Goal: Information Seeking & Learning: Learn about a topic

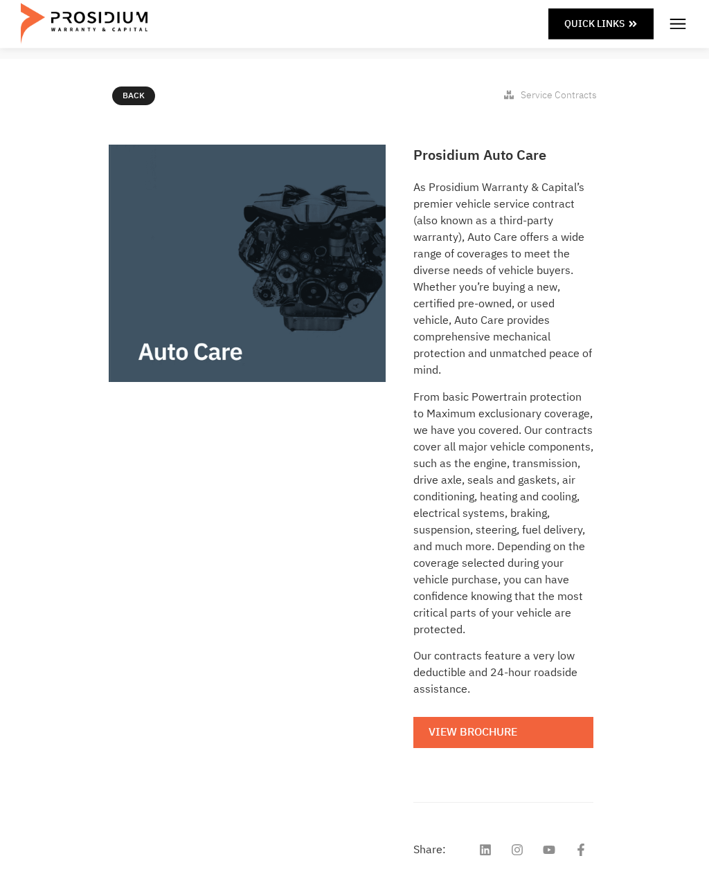
scroll to position [154, 0]
click at [518, 726] on link "View Brochure" at bounding box center [503, 732] width 180 height 31
click at [602, 23] on span "Quick Links" at bounding box center [594, 23] width 60 height 17
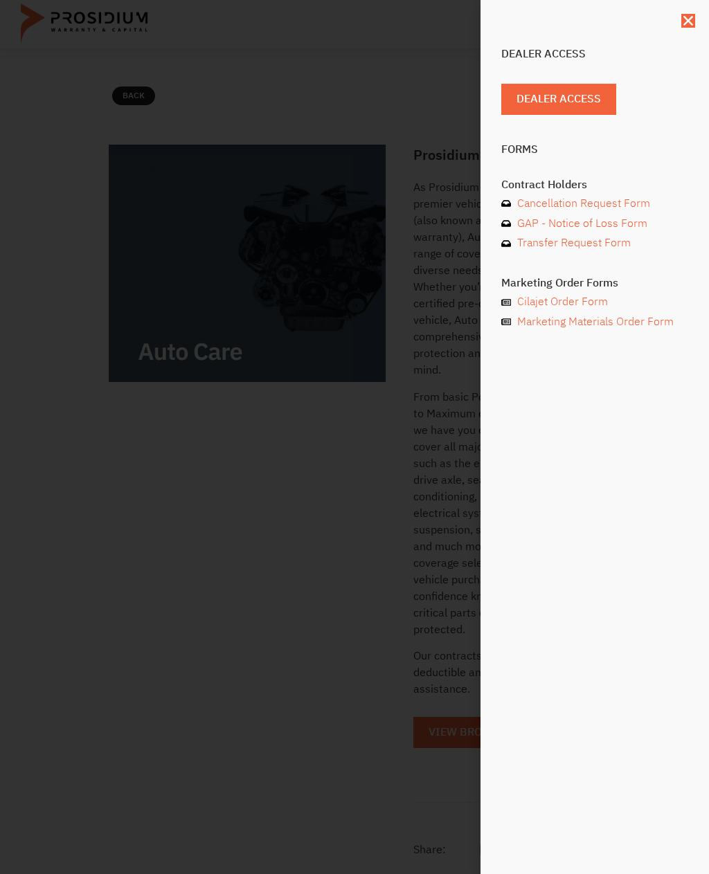
click at [234, 675] on div "Dealer Access Dealer Access Forms Contract Holders Cancellation Request Form GA…" at bounding box center [354, 437] width 709 height 874
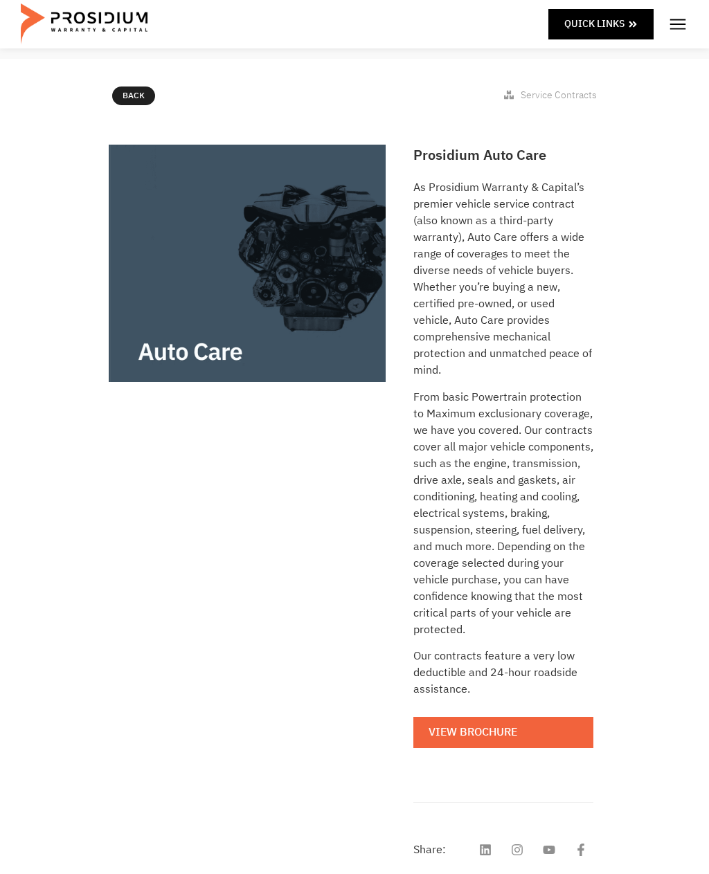
click at [675, 30] on img at bounding box center [677, 24] width 21 height 21
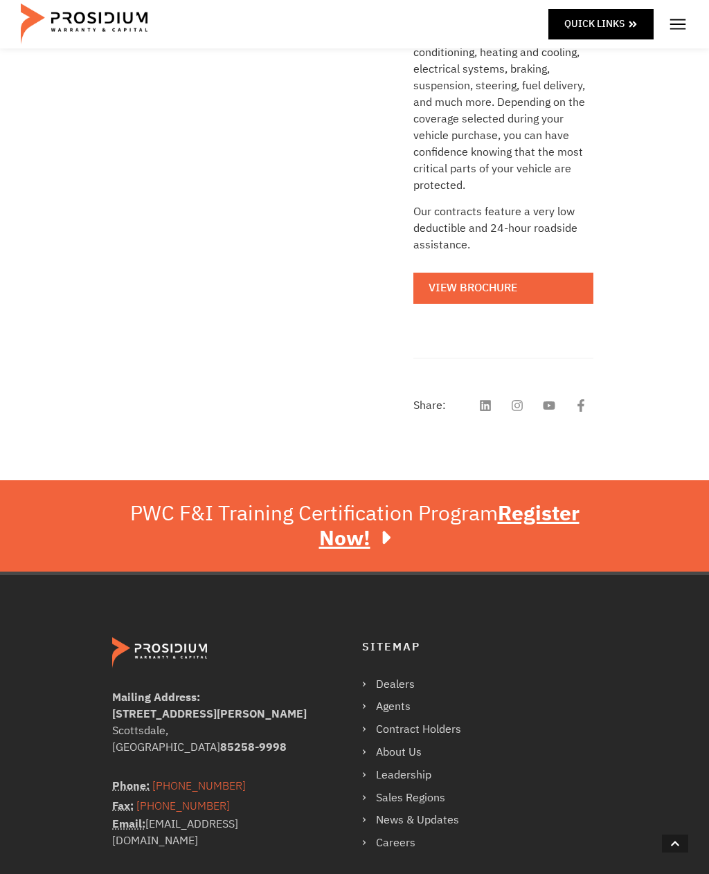
scroll to position [601, 0]
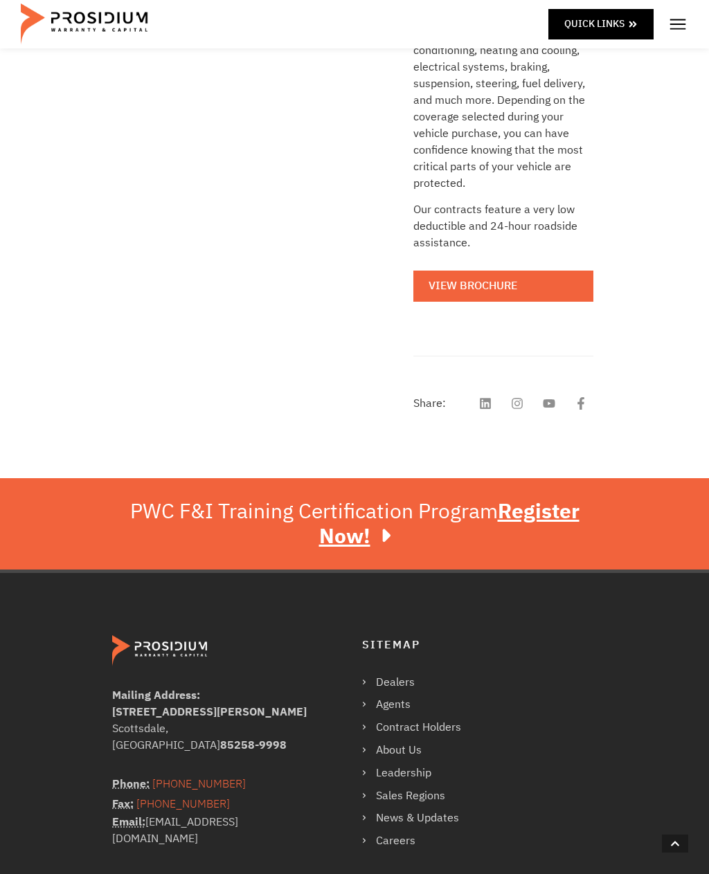
click at [444, 740] on link "About Us" at bounding box center [418, 750] width 113 height 20
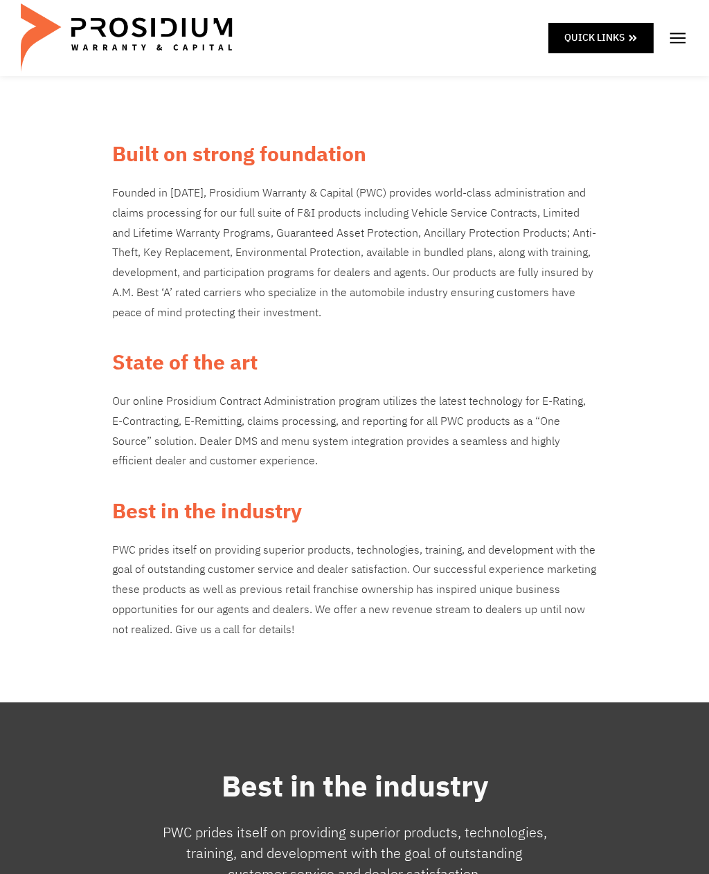
click at [680, 45] on img at bounding box center [677, 38] width 21 height 21
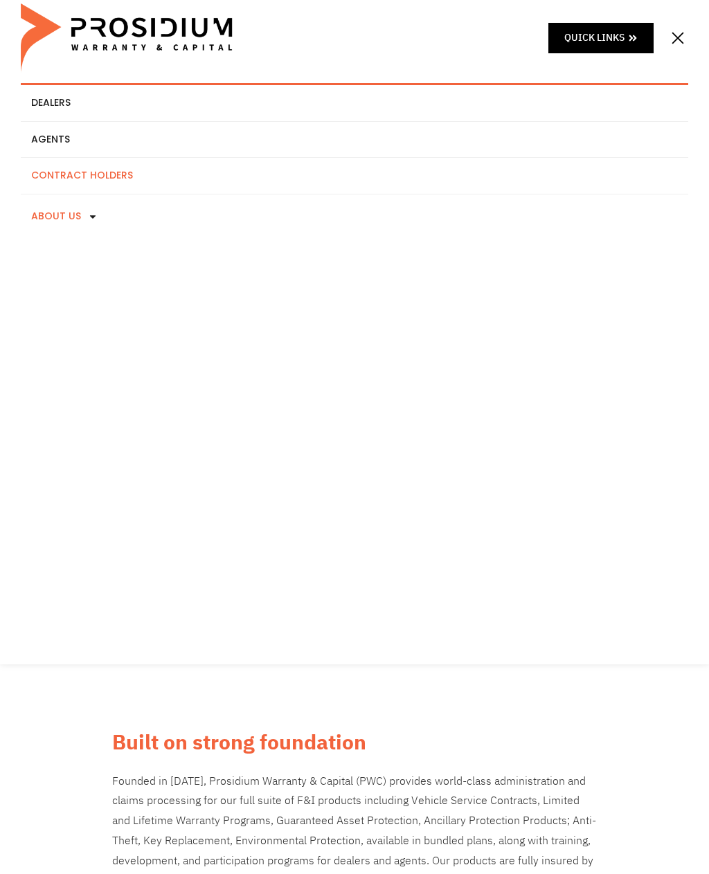
click at [123, 176] on link "Contract Holders" at bounding box center [354, 176] width 667 height 36
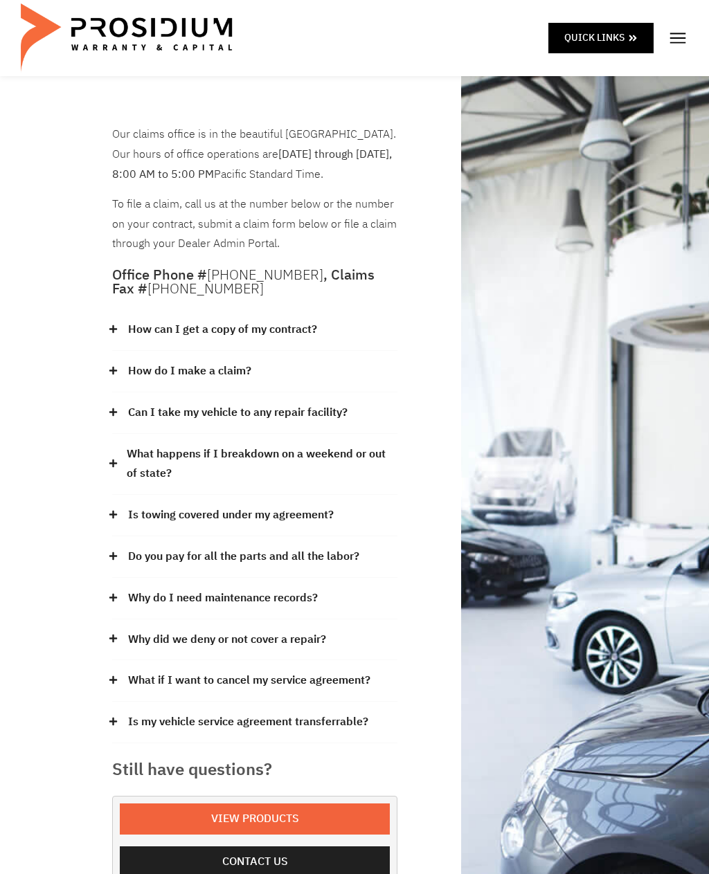
click at [119, 327] on span at bounding box center [116, 330] width 9 height 10
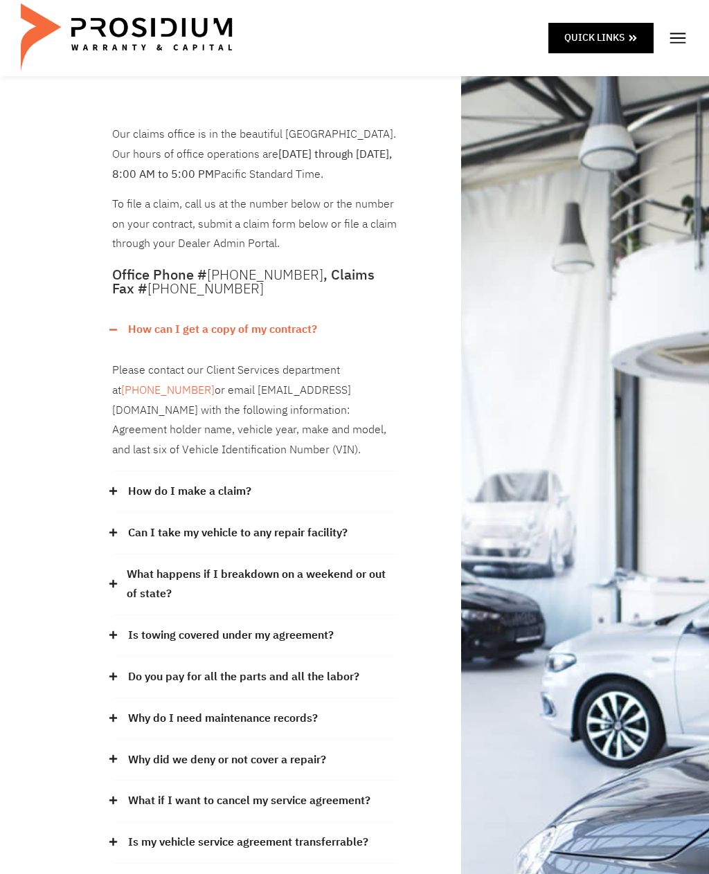
click at [120, 486] on span at bounding box center [116, 491] width 9 height 10
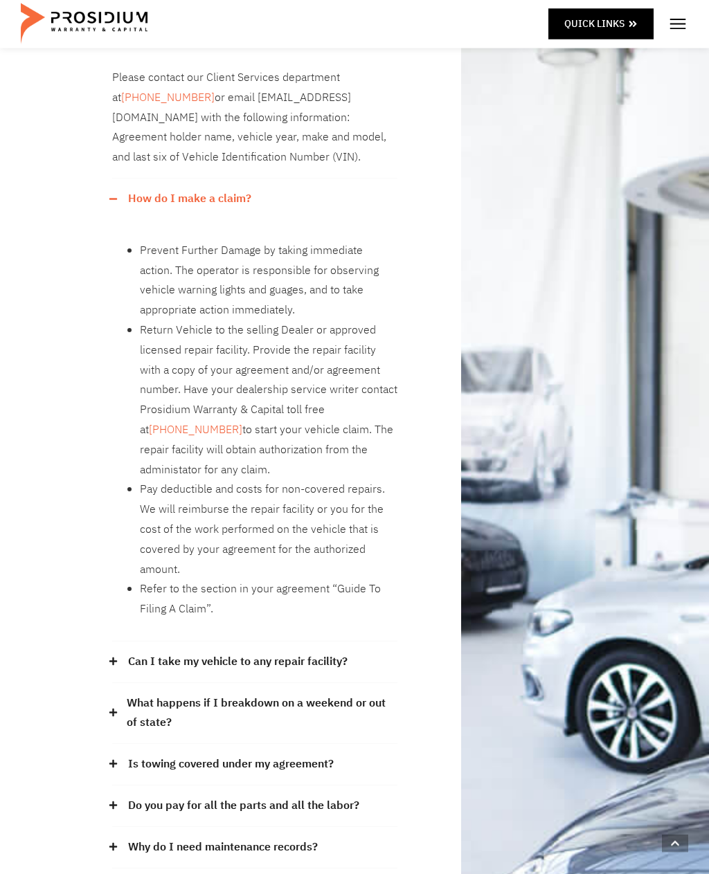
scroll to position [266, 0]
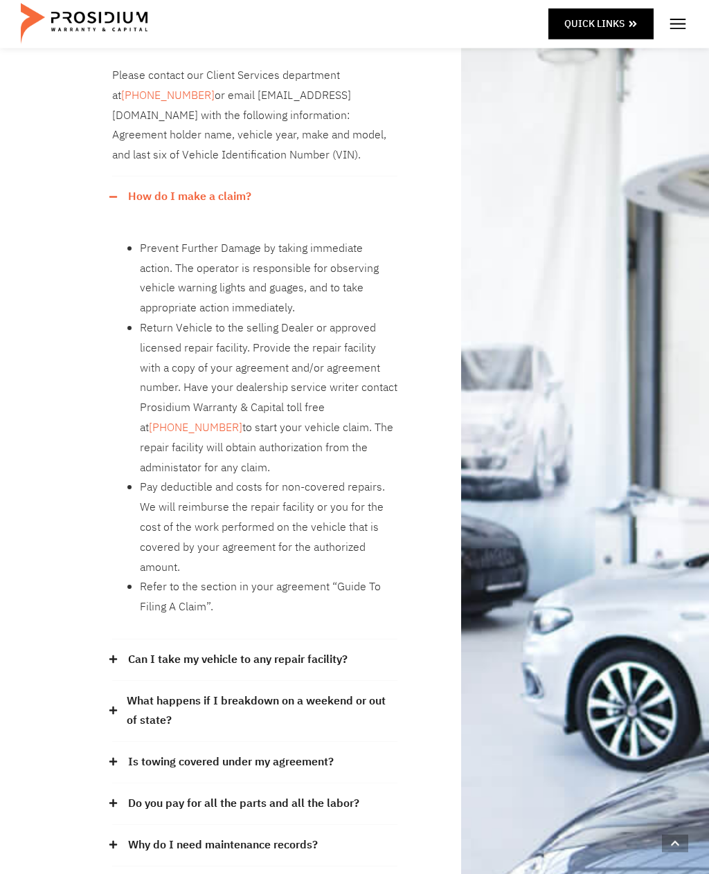
click at [109, 655] on icon at bounding box center [113, 659] width 9 height 9
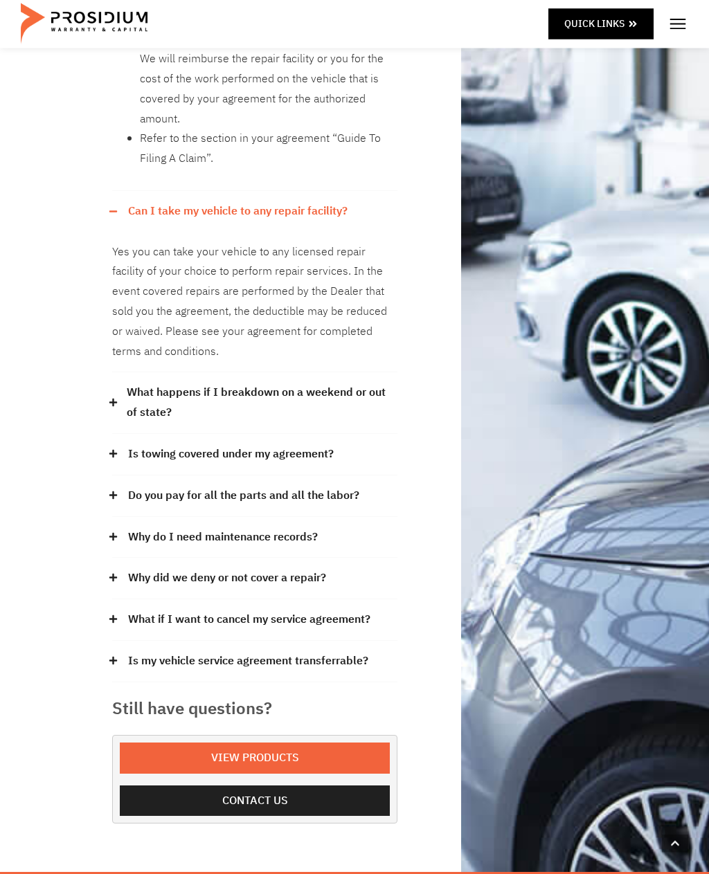
scroll to position [716, 0]
click at [112, 398] on icon at bounding box center [113, 402] width 9 height 9
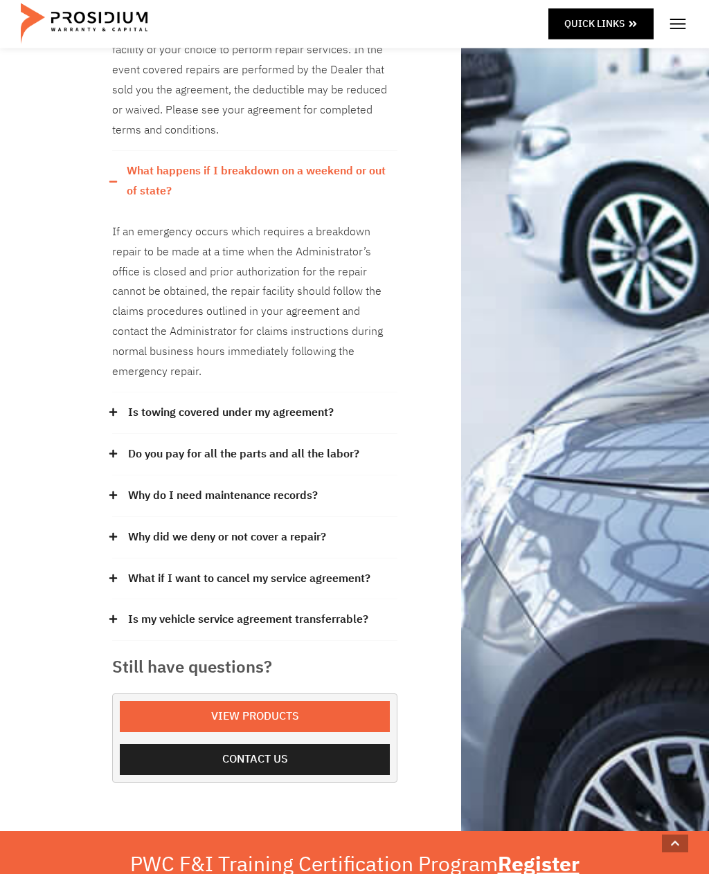
scroll to position [939, 0]
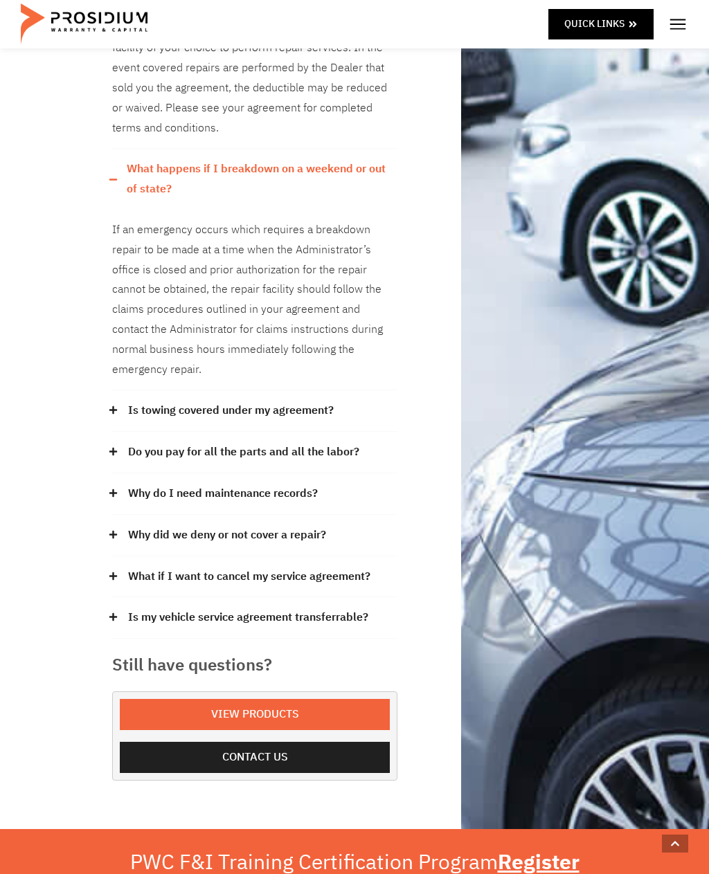
click at [113, 406] on icon at bounding box center [113, 410] width 8 height 8
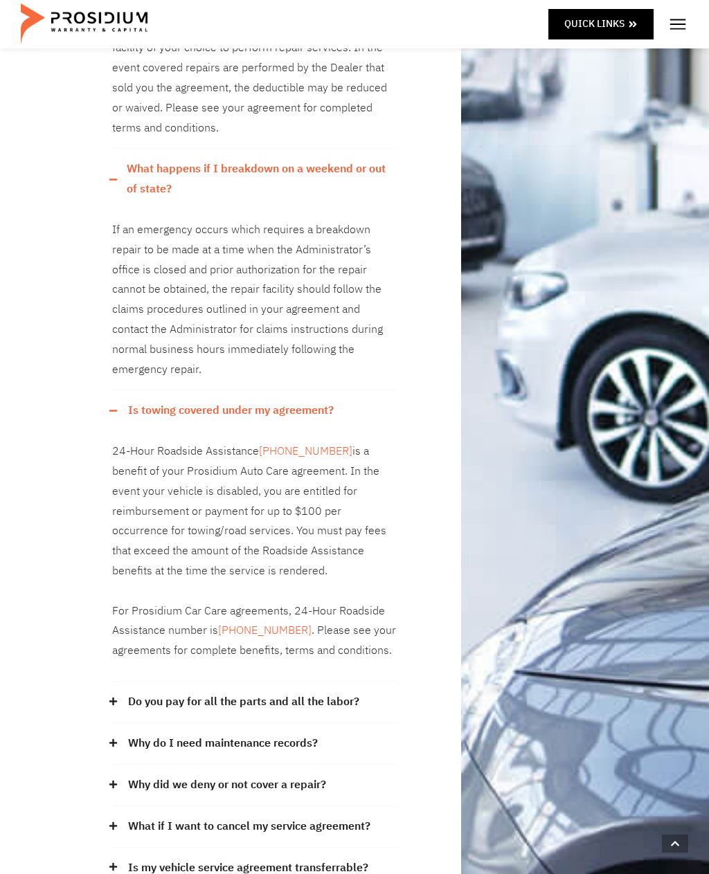
click at [102, 668] on div "Our claims office is in the beautiful Pacific Northwest. Our hours of office op…" at bounding box center [354, 93] width 709 height 1969
click at [118, 697] on span at bounding box center [116, 702] width 9 height 10
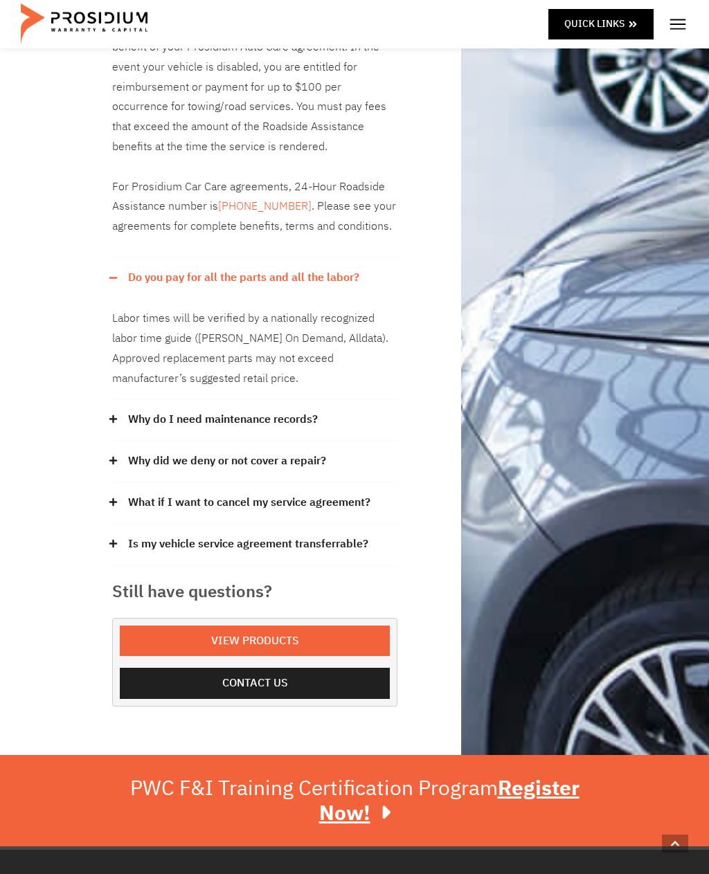
scroll to position [1375, 0]
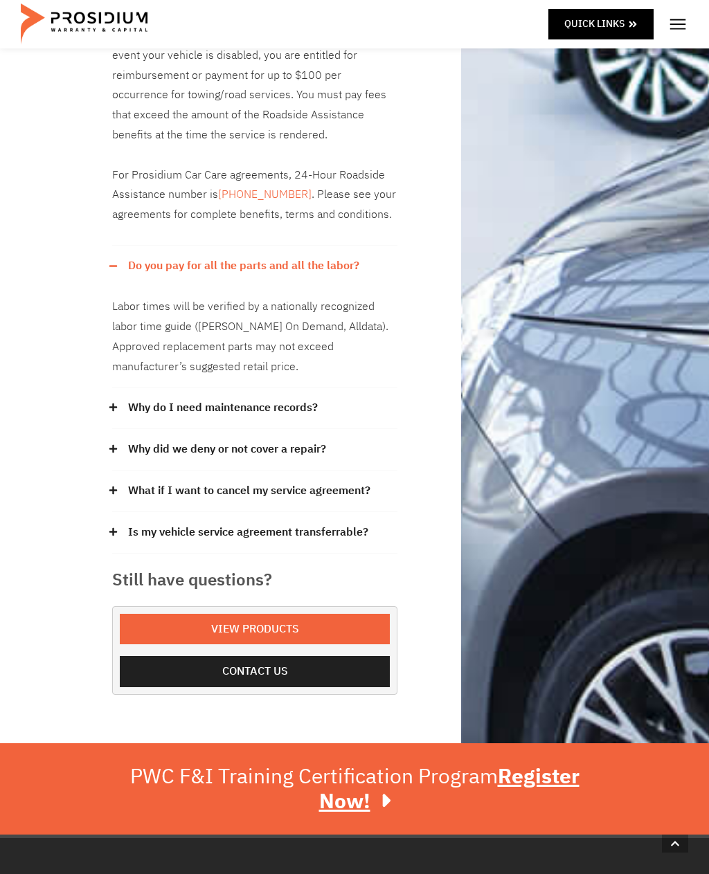
click at [109, 403] on icon at bounding box center [113, 407] width 9 height 9
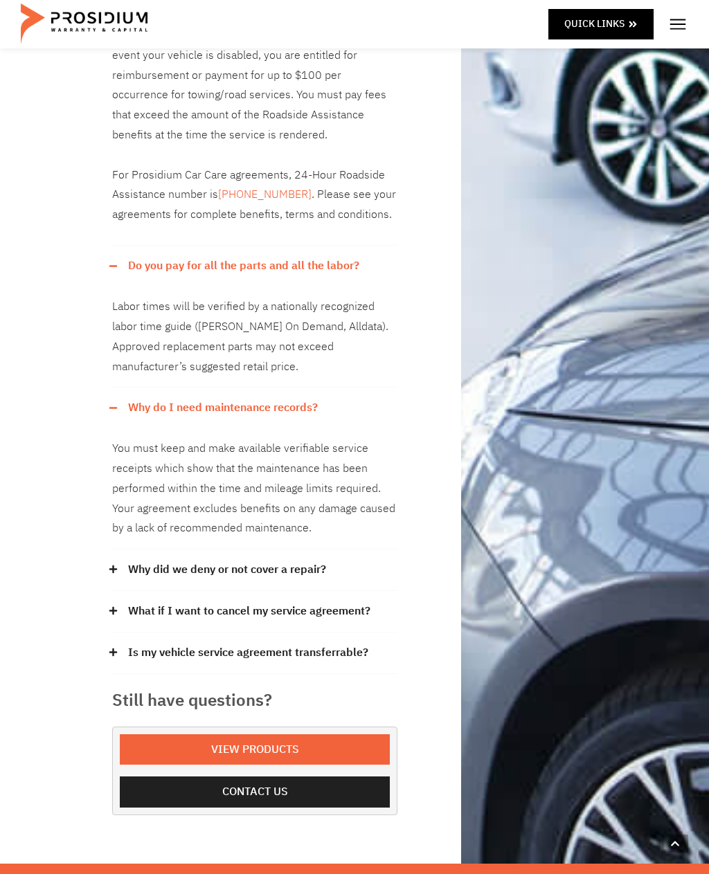
click at [113, 565] on icon at bounding box center [113, 569] width 8 height 8
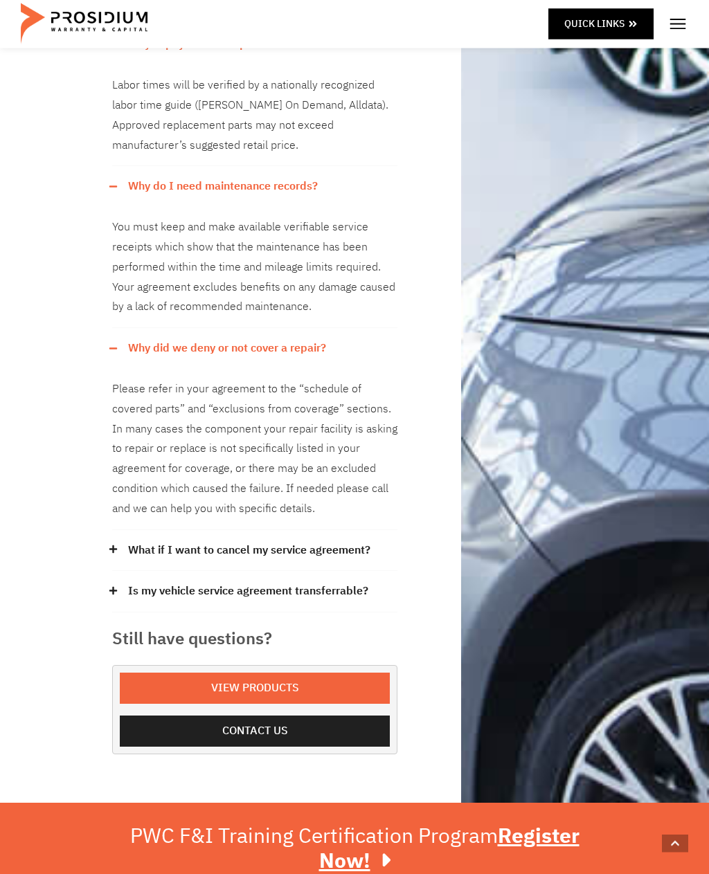
scroll to position [1596, 0]
click at [113, 545] on icon at bounding box center [113, 549] width 8 height 8
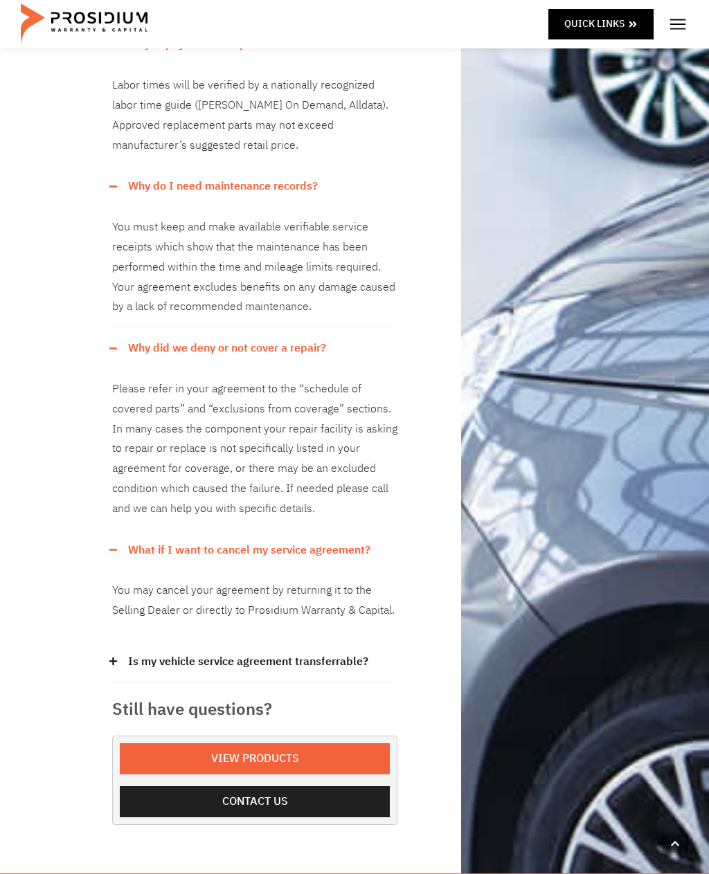
click at [111, 657] on icon at bounding box center [113, 661] width 9 height 9
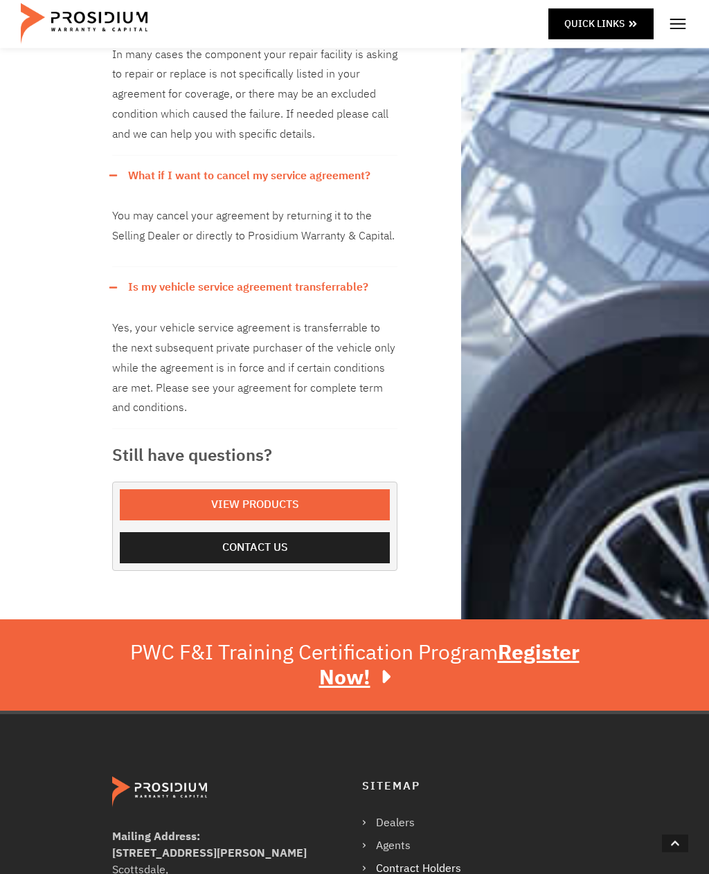
scroll to position [1971, 0]
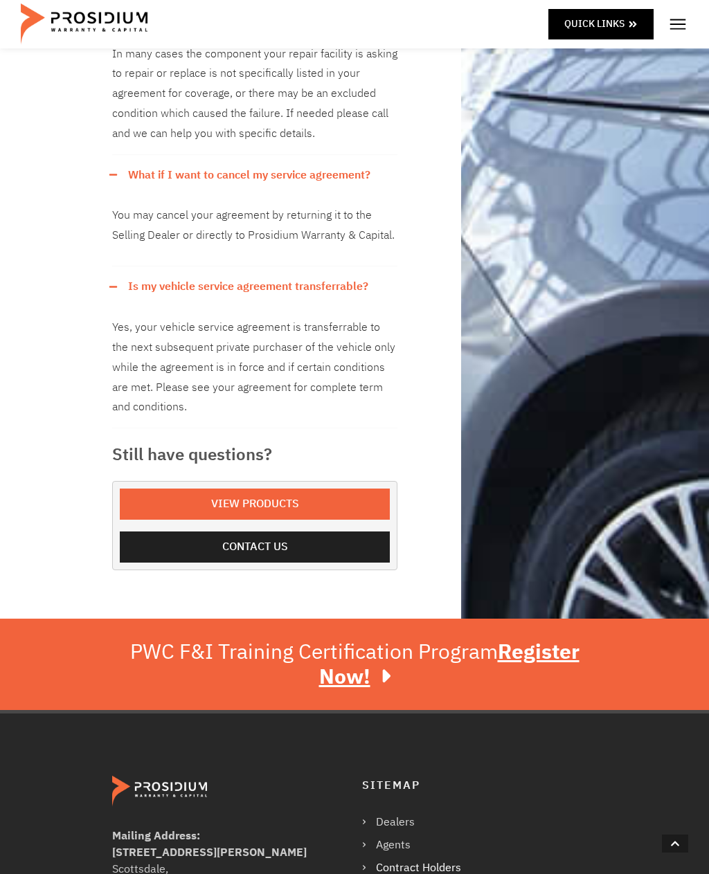
click at [184, 494] on span "View Products" at bounding box center [254, 504] width 239 height 20
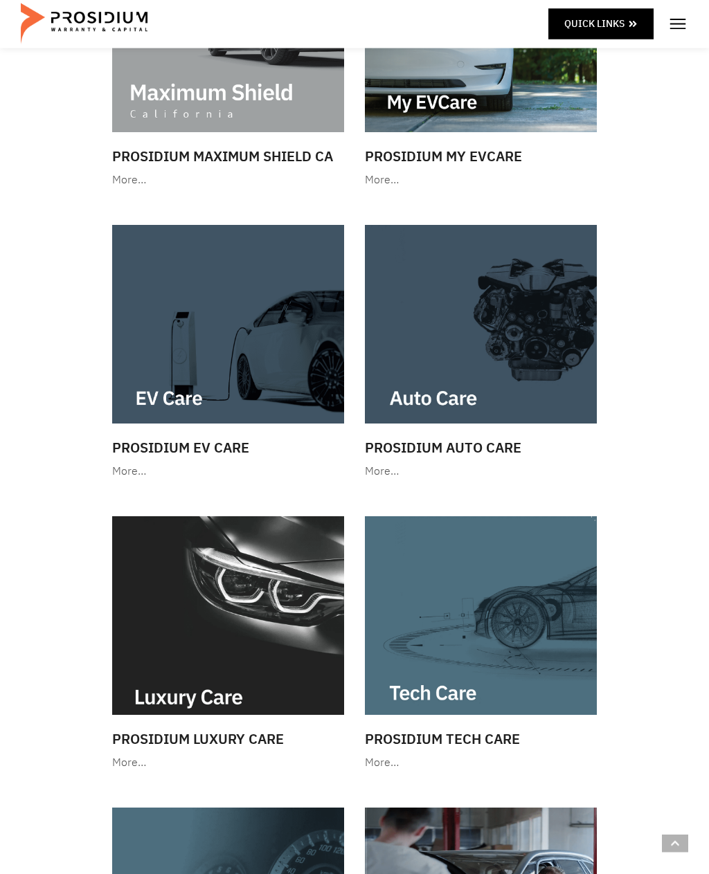
scroll to position [281, 0]
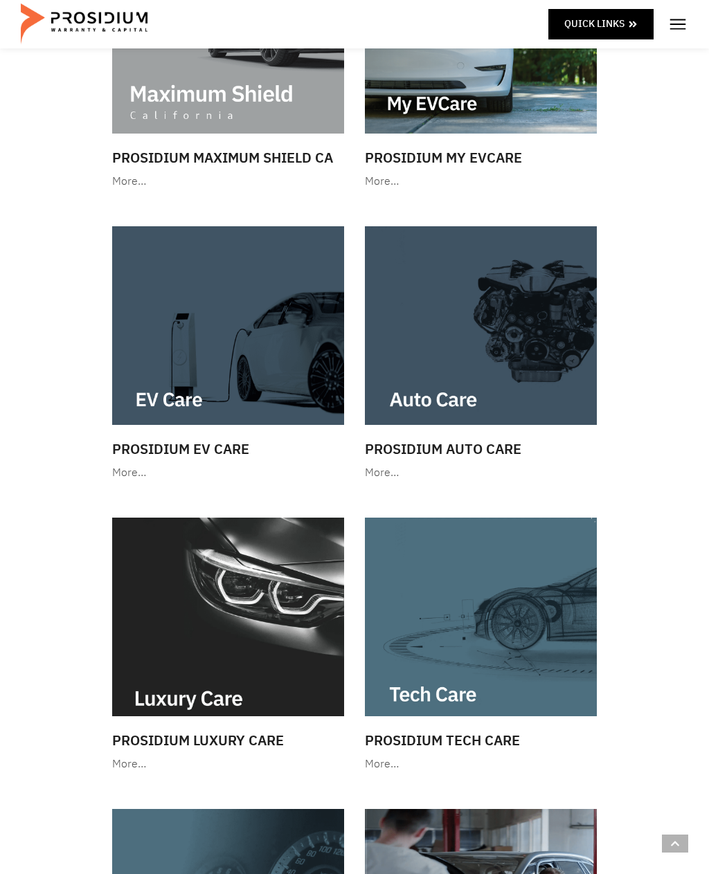
click at [173, 700] on img at bounding box center [228, 617] width 232 height 199
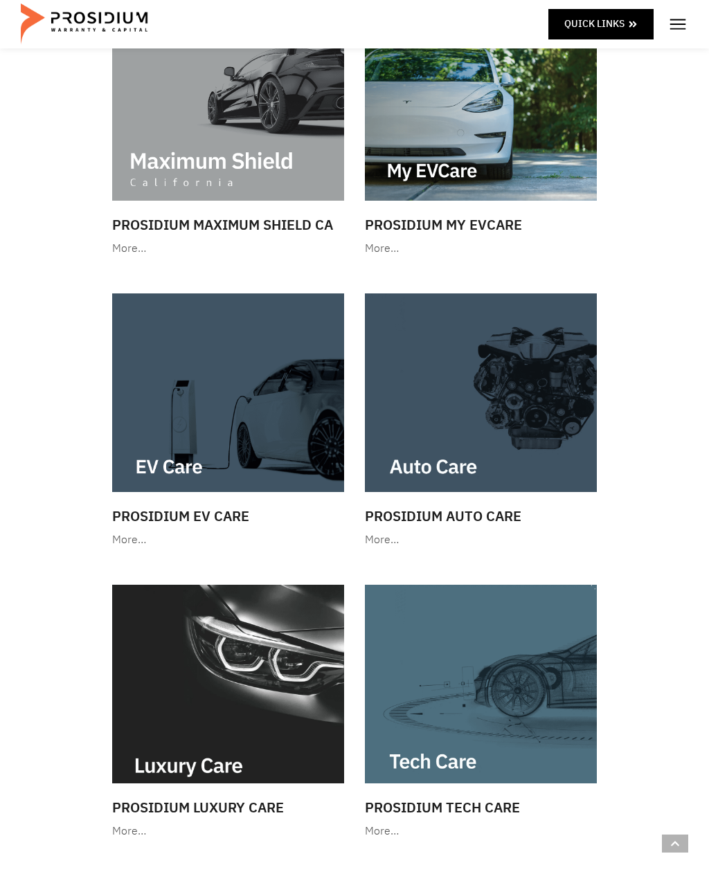
scroll to position [212, 0]
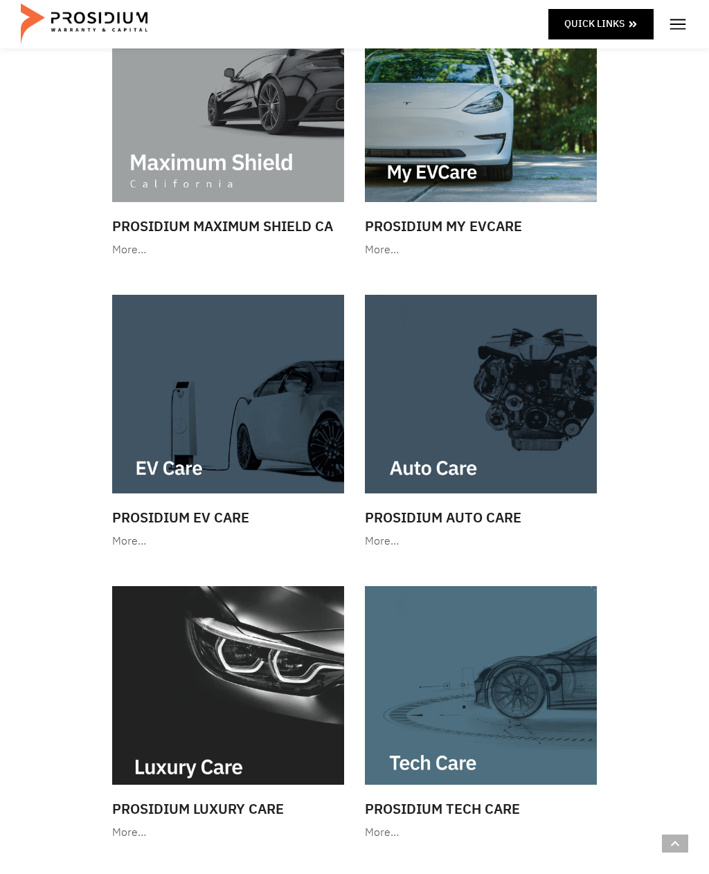
click at [475, 473] on img at bounding box center [481, 394] width 232 height 199
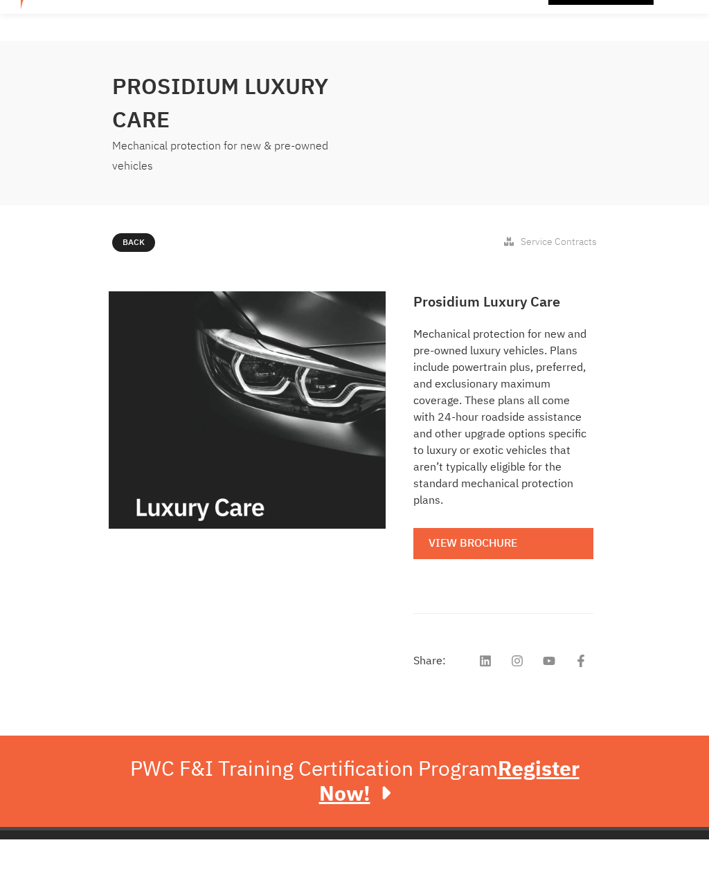
scroll to position [36, 0]
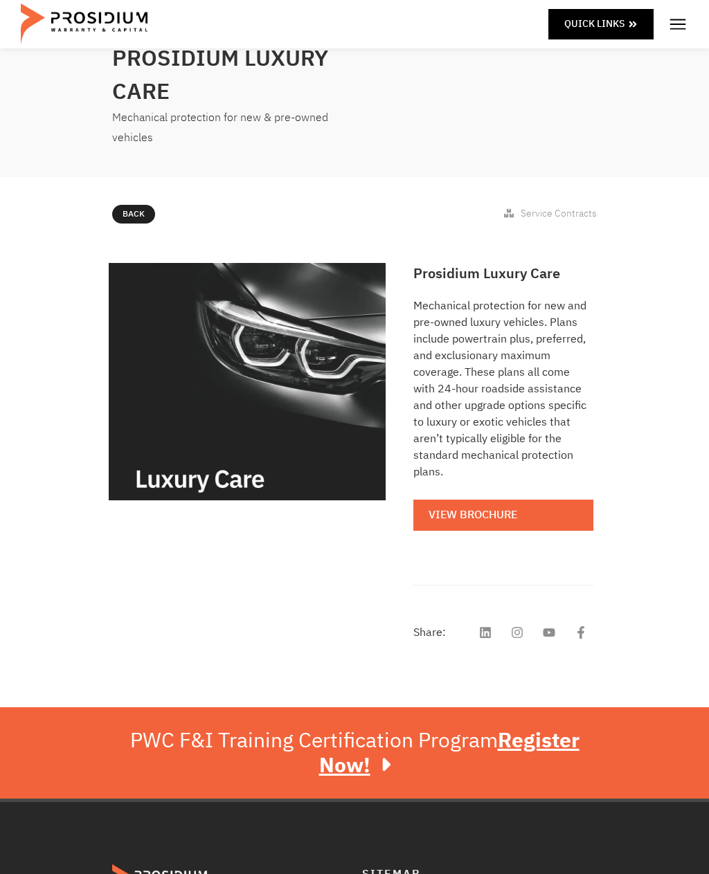
click at [480, 500] on link "View Brochure" at bounding box center [503, 515] width 180 height 31
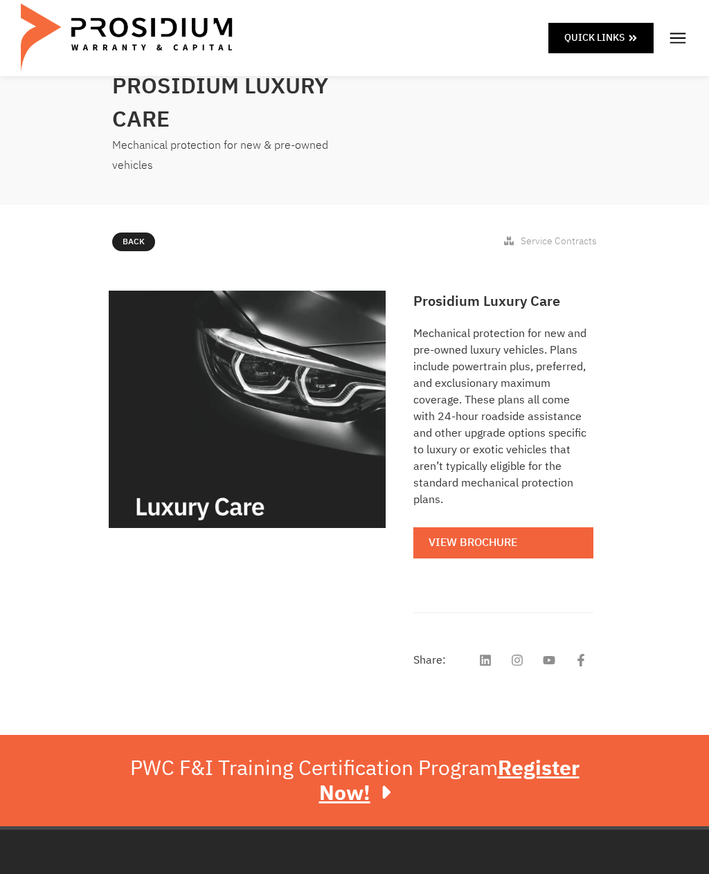
scroll to position [0, 0]
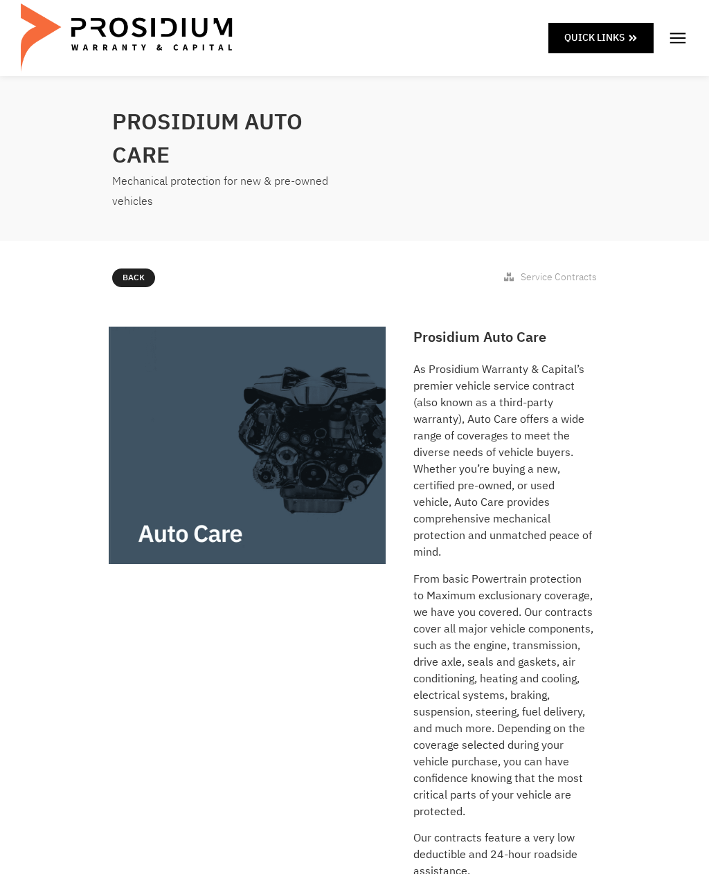
click at [137, 271] on span "Back" at bounding box center [133, 278] width 22 height 15
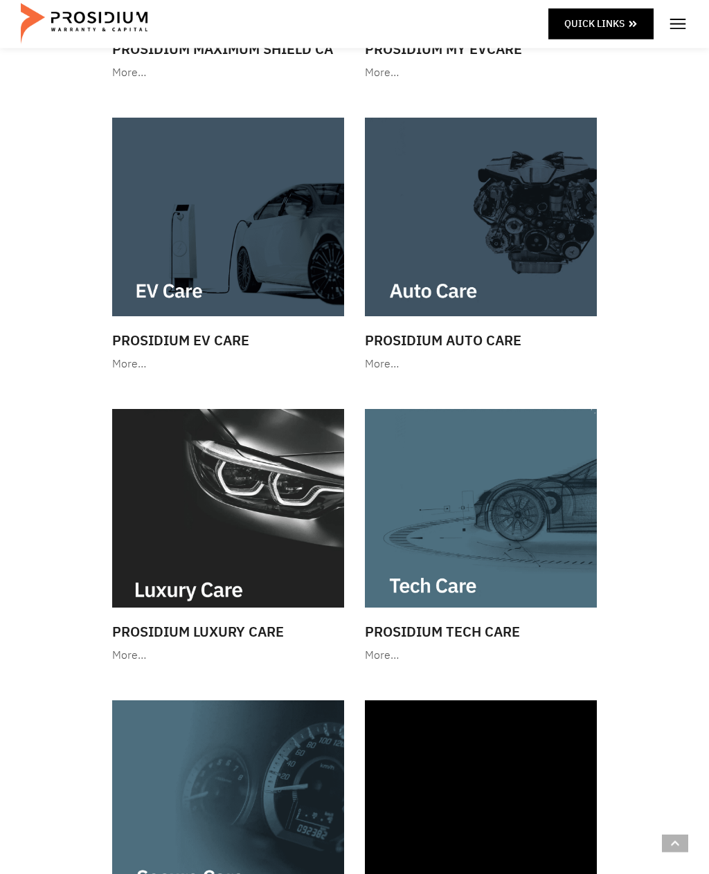
scroll to position [391, 0]
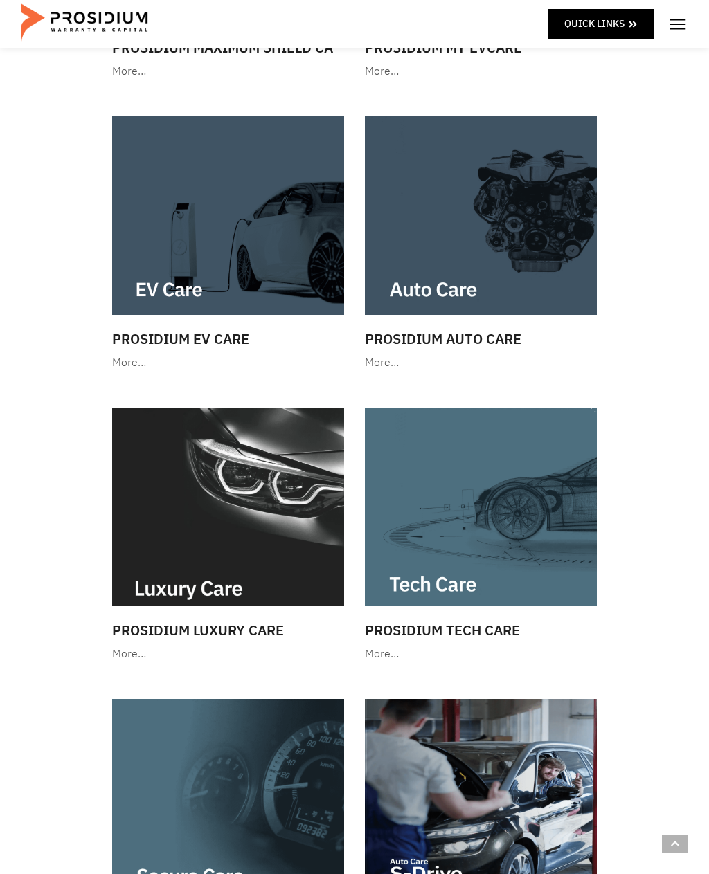
click at [493, 575] on img at bounding box center [481, 507] width 232 height 199
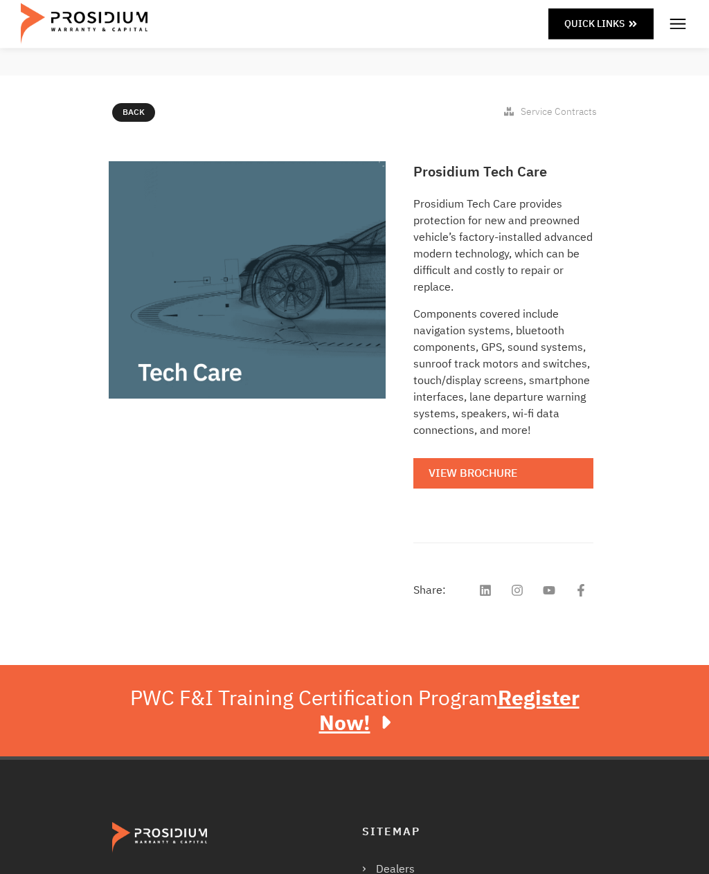
scroll to position [138, 0]
click at [508, 463] on link "View Brochure" at bounding box center [503, 473] width 180 height 31
click at [550, 468] on link "View Brochure" at bounding box center [503, 473] width 180 height 31
click at [127, 113] on link "Back" at bounding box center [133, 112] width 43 height 19
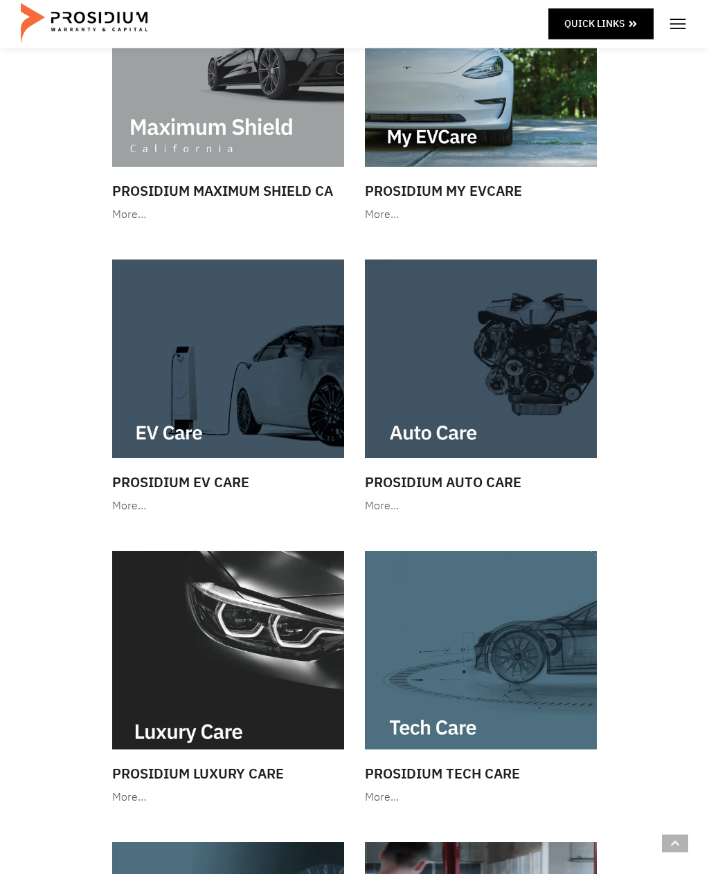
scroll to position [248, 0]
click at [480, 480] on h3 "Prosidium Auto Care" at bounding box center [481, 482] width 232 height 21
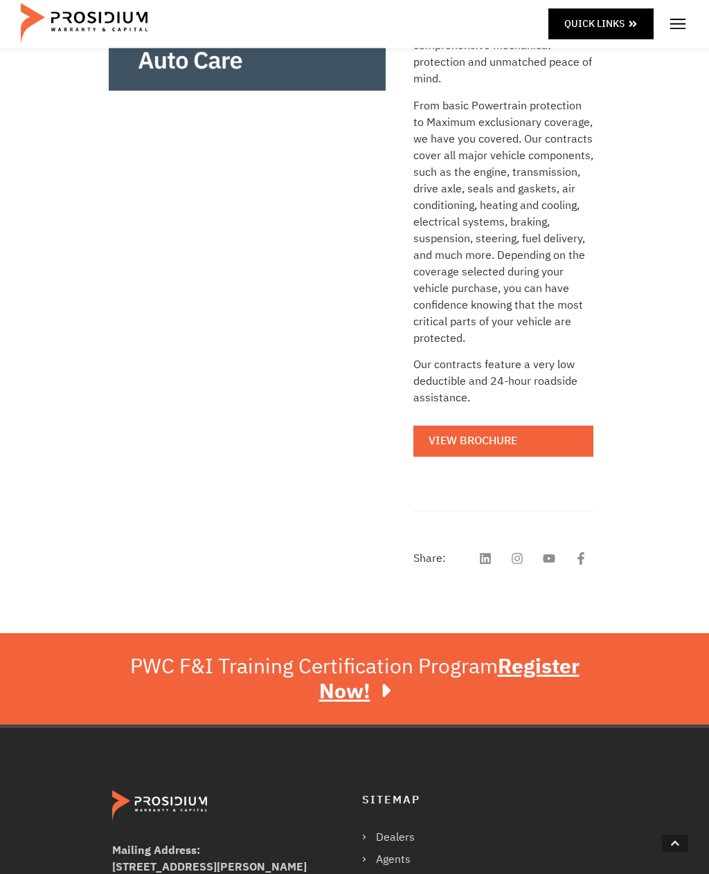
scroll to position [446, 0]
click at [516, 436] on link "View Brochure" at bounding box center [503, 441] width 180 height 31
